Goal: Transaction & Acquisition: Purchase product/service

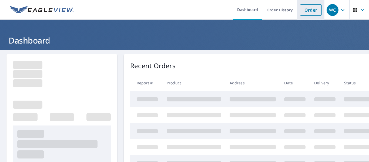
click at [310, 9] on link "Order" at bounding box center [311, 9] width 22 height 11
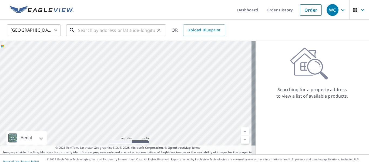
click at [139, 32] on input "text" at bounding box center [116, 30] width 77 height 15
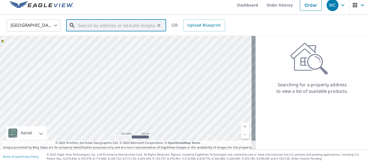
scroll to position [6, 0]
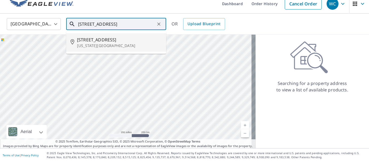
click at [118, 41] on span "[STREET_ADDRESS]" at bounding box center [119, 39] width 85 height 6
type input "[STREET_ADDRESS][US_STATE]"
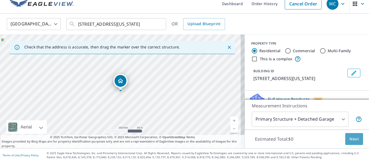
click at [352, 139] on span "Next" at bounding box center [354, 139] width 9 height 7
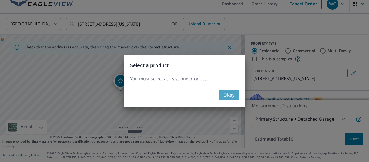
drag, startPoint x: 236, startPoint y: 90, endPoint x: 252, endPoint y: 91, distance: 16.2
click at [236, 91] on button "Okay" at bounding box center [229, 94] width 20 height 11
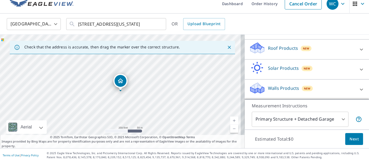
scroll to position [67, 0]
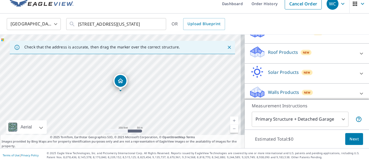
click at [282, 54] on p "Roof Products" at bounding box center [283, 52] width 30 height 6
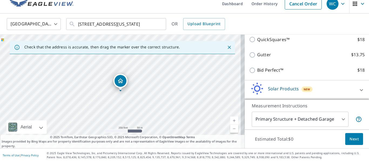
scroll to position [125, 0]
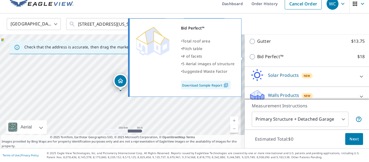
click at [249, 56] on input "Bid Perfect™ $18" at bounding box center [253, 57] width 8 height 6
checkbox input "true"
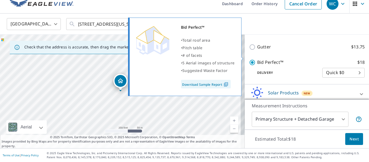
scroll to position [131, 0]
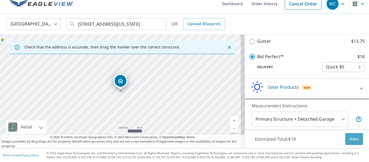
click at [350, 141] on span "Next" at bounding box center [354, 139] width 9 height 7
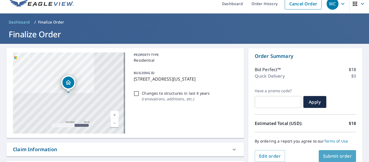
click at [337, 155] on span "Submit order" at bounding box center [337, 156] width 29 height 6
